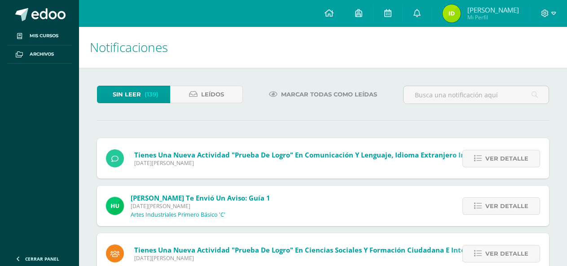
scroll to position [375, 0]
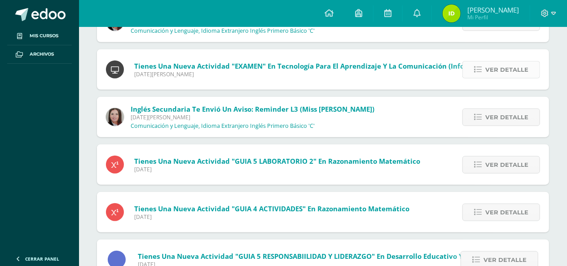
click at [491, 75] on span "Ver detalle" at bounding box center [507, 70] width 43 height 17
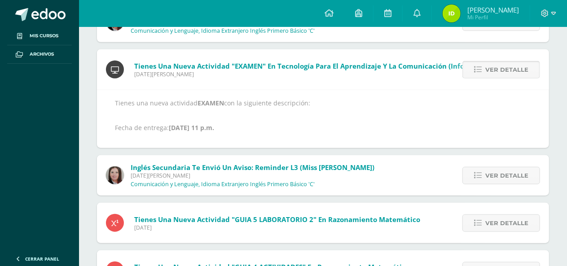
click at [491, 75] on span "Ver detalle" at bounding box center [507, 70] width 43 height 17
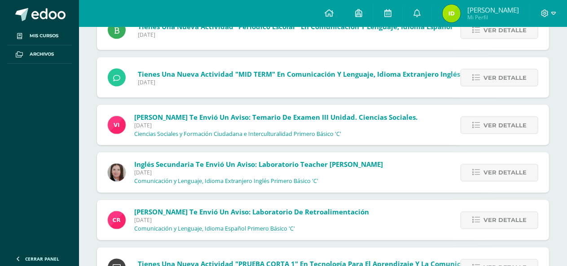
scroll to position [772, 0]
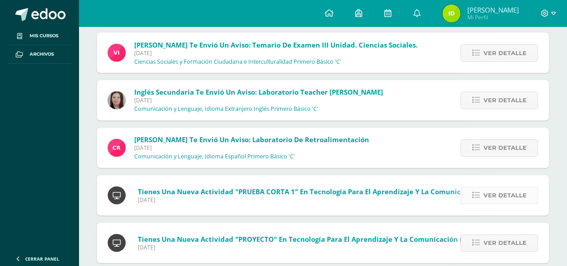
click at [492, 193] on span "Ver detalle" at bounding box center [505, 196] width 43 height 17
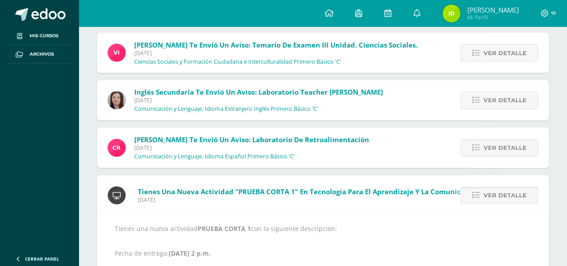
click at [493, 193] on span "Ver detalle" at bounding box center [505, 196] width 43 height 17
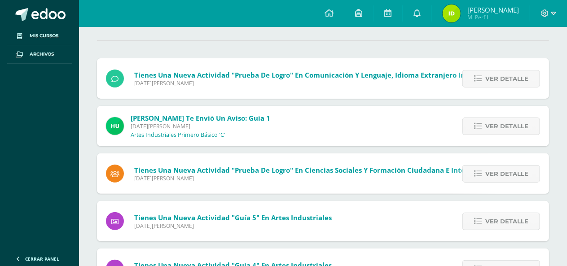
scroll to position [0, 0]
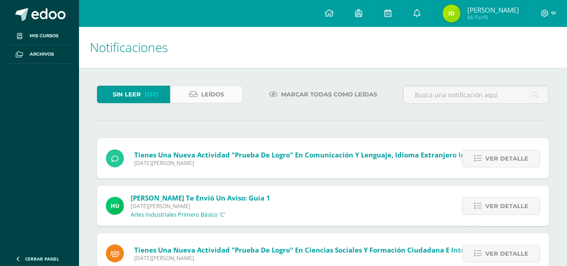
click at [227, 98] on link "Leídos" at bounding box center [206, 95] width 73 height 18
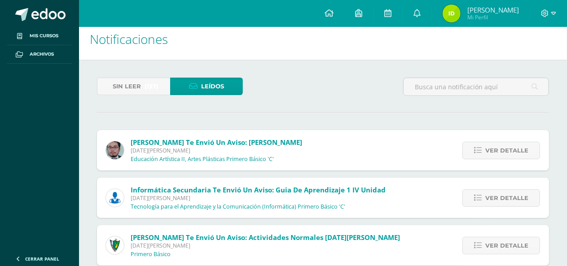
scroll to position [21, 0]
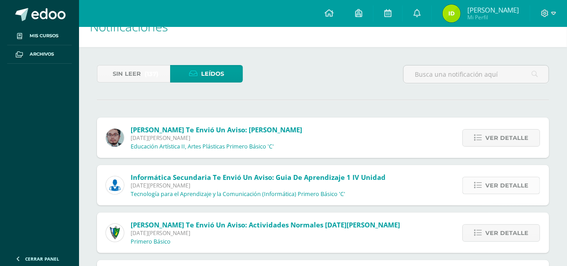
click at [497, 180] on span "Ver detalle" at bounding box center [507, 185] width 43 height 17
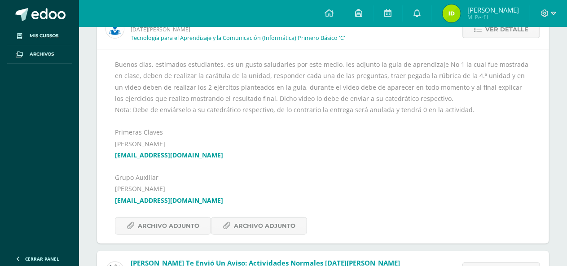
scroll to position [181, 0]
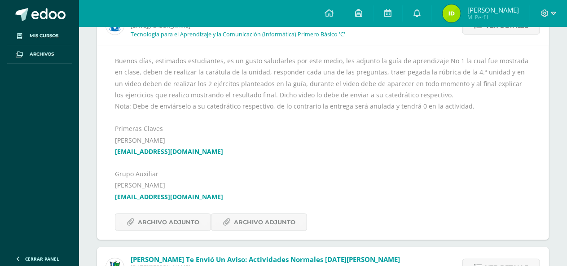
click at [174, 150] on link "[EMAIL_ADDRESS][DOMAIN_NAME]" at bounding box center [169, 151] width 108 height 9
drag, startPoint x: 196, startPoint y: 148, endPoint x: 97, endPoint y: 151, distance: 98.9
click at [97, 151] on div "Buenos días, estimados estudiantes, es un gusto saludarles por este medio, les …" at bounding box center [323, 143] width 452 height 194
copy link "[EMAIL_ADDRESS][DOMAIN_NAME]"
click at [171, 90] on div "Buenos días, estimados estudiantes, es un gusto saludarles por este medio, les …" at bounding box center [323, 143] width 416 height 176
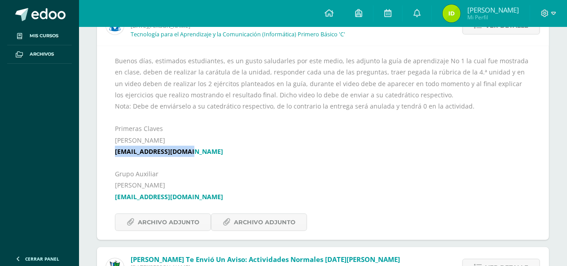
drag, startPoint x: 195, startPoint y: 149, endPoint x: 106, endPoint y: 150, distance: 89.8
click at [106, 150] on div "Buenos días, estimados estudiantes, es un gusto saludarles por este medio, les …" at bounding box center [323, 143] width 452 height 194
copy link "[EMAIL_ADDRESS][DOMAIN_NAME]"
click at [280, 215] on span "Archivo Adjunto" at bounding box center [265, 222] width 62 height 17
